Goal: Navigation & Orientation: Find specific page/section

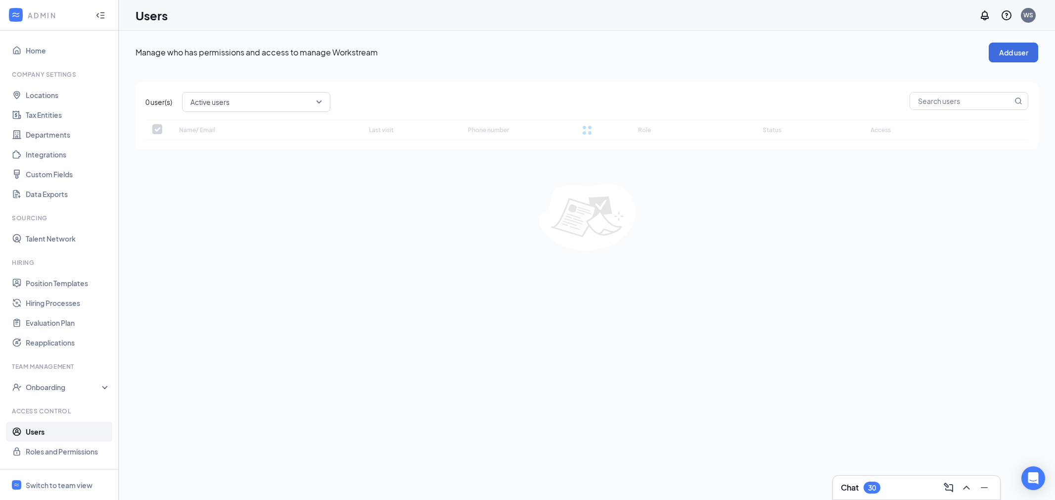
checkbox input "false"
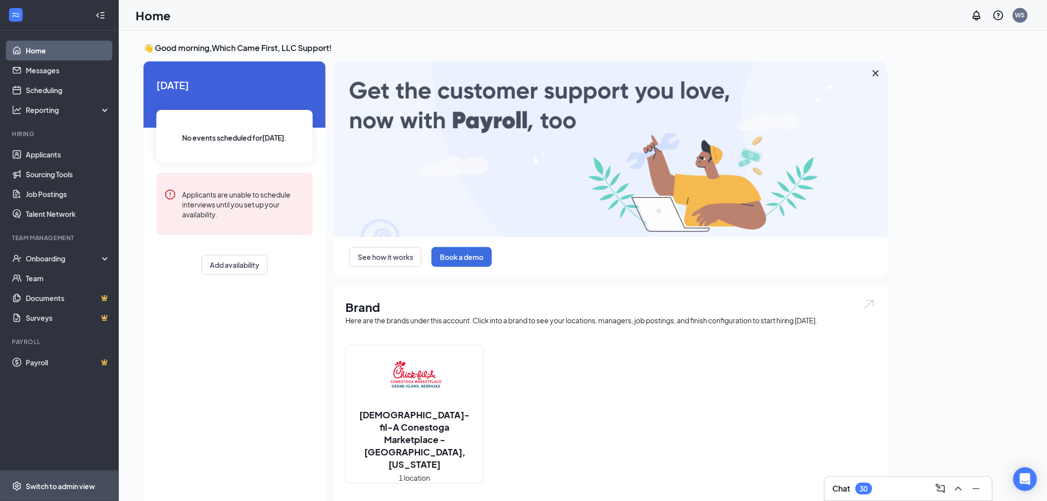
click at [43, 481] on div "Switch to admin view" at bounding box center [60, 486] width 69 height 10
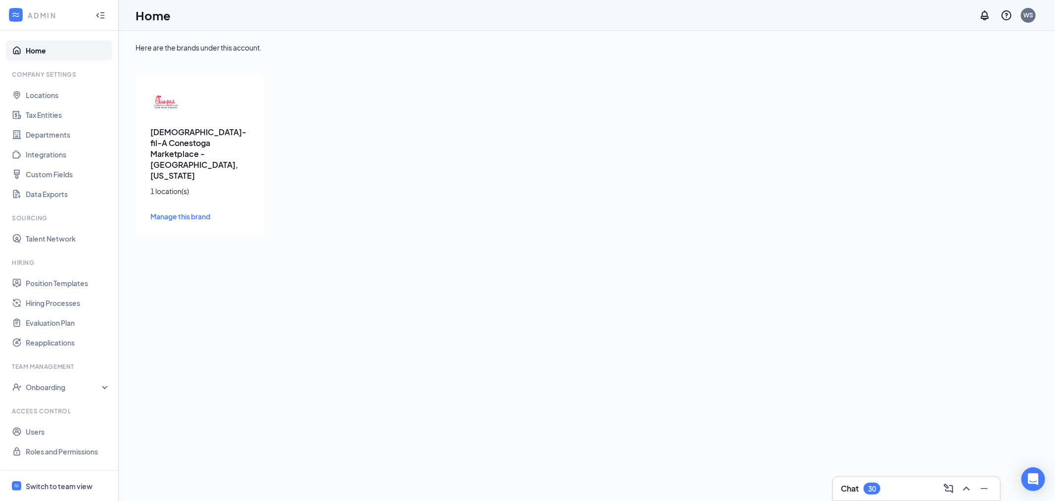
click at [197, 212] on span "Manage this brand" at bounding box center [180, 216] width 60 height 9
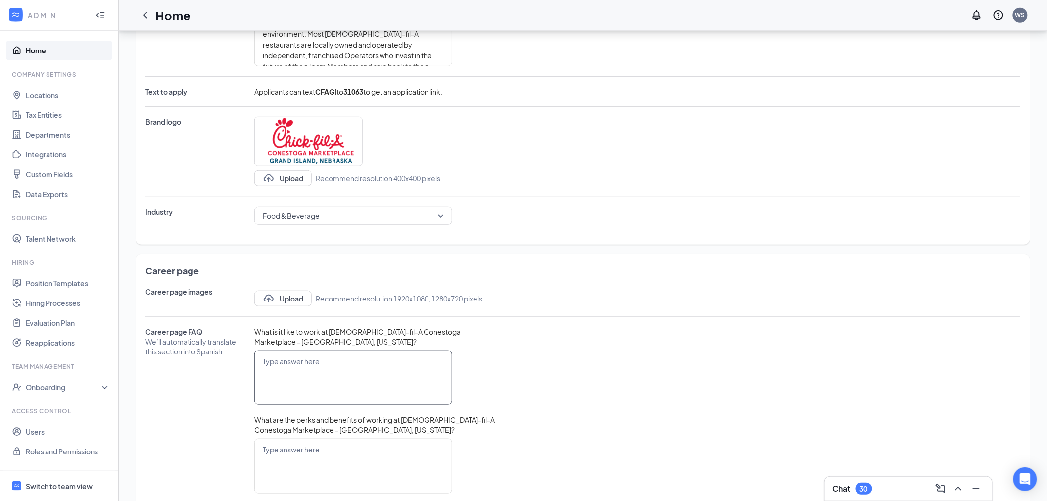
scroll to position [164, 0]
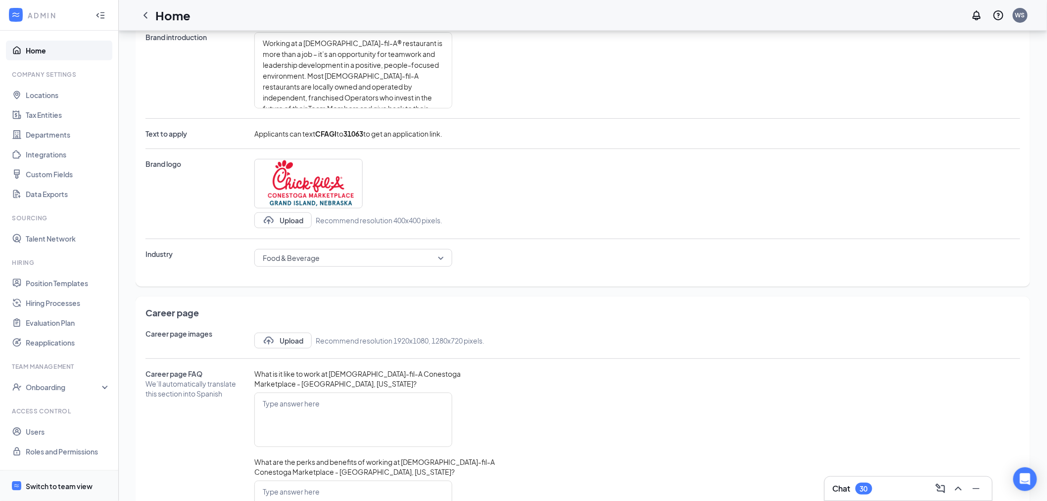
click at [66, 481] on div "Switch to team view" at bounding box center [59, 486] width 67 height 10
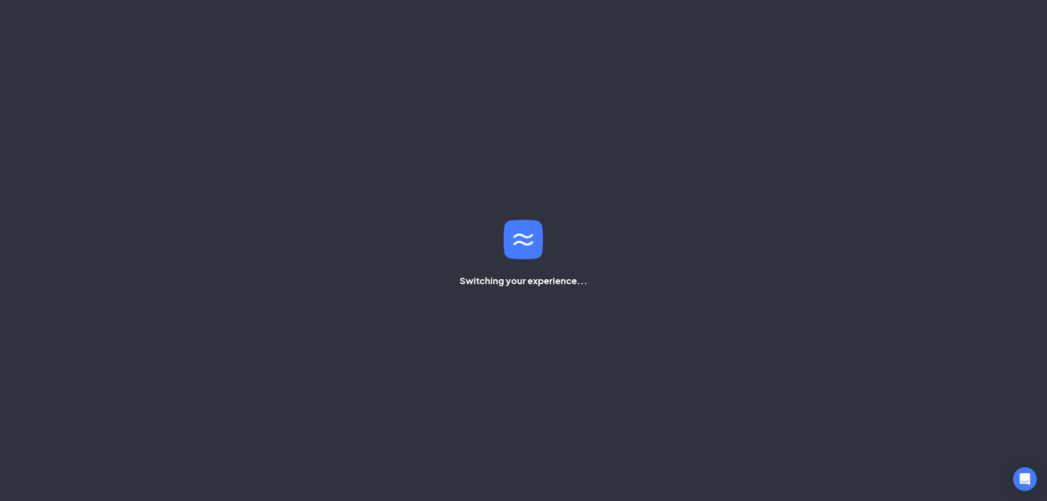
scroll to position [139, 0]
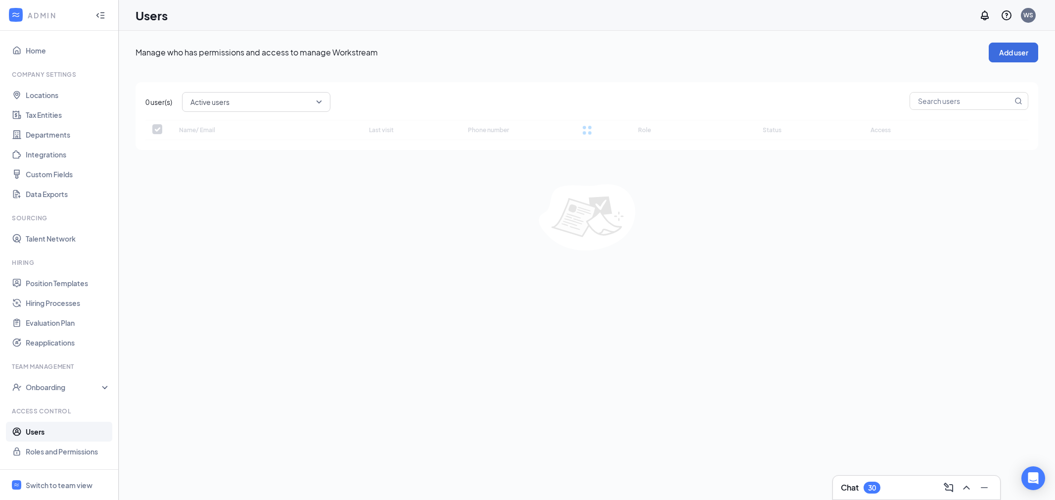
checkbox input "false"
